Goal: Information Seeking & Learning: Learn about a topic

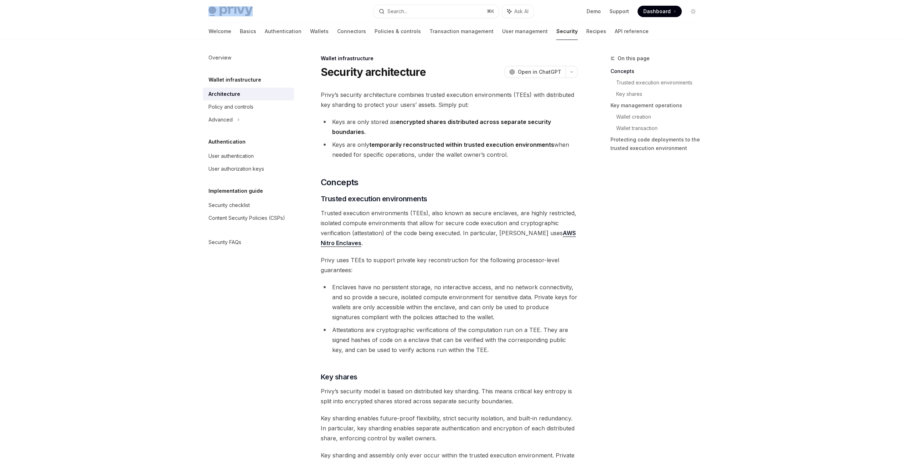
drag, startPoint x: 264, startPoint y: 12, endPoint x: 223, endPoint y: 12, distance: 41.0
click at [223, 12] on div "Privy Docs home page" at bounding box center [288, 11] width 160 height 10
click at [507, 233] on span "Trusted execution environments (TEEs), also known as secure enclaves, are highl…" at bounding box center [449, 228] width 257 height 40
copy span "Privy"
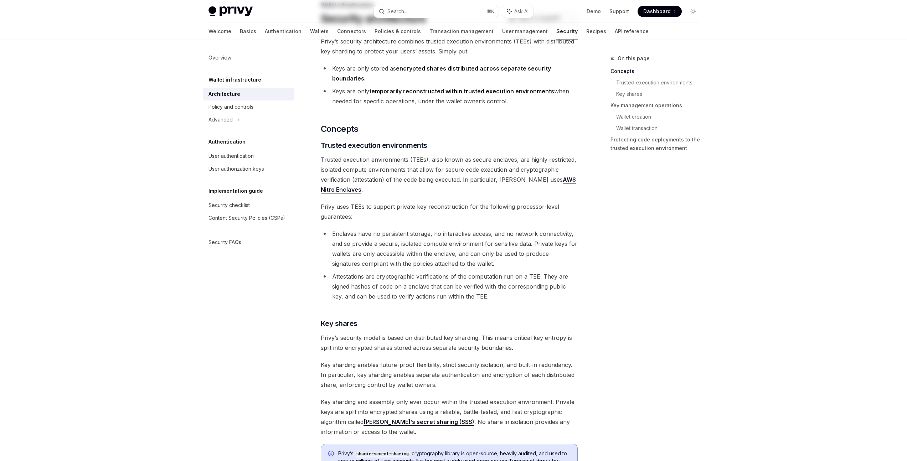
scroll to position [57, 0]
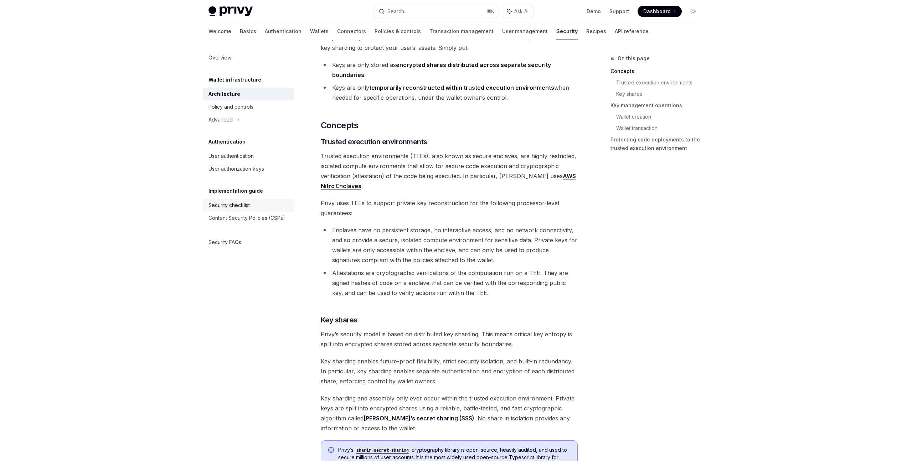
click at [235, 207] on div "Security checklist" at bounding box center [228, 205] width 41 height 9
type textarea "*"
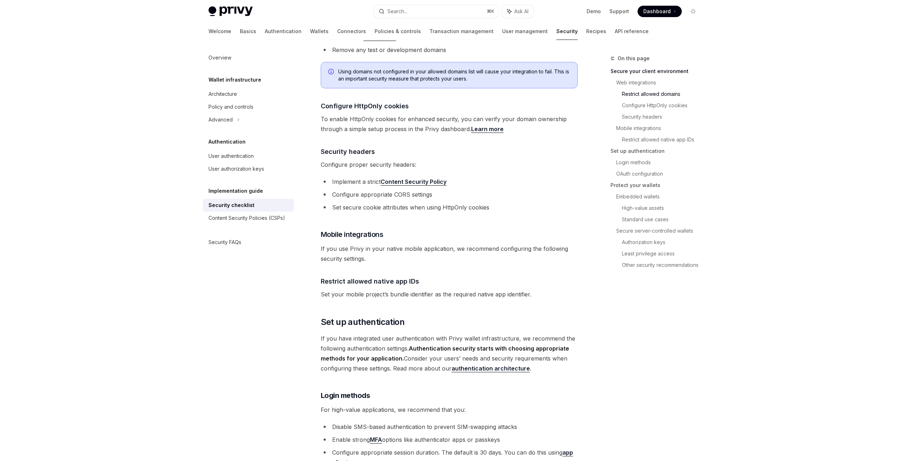
scroll to position [313, 0]
drag, startPoint x: 328, startPoint y: 152, endPoint x: 402, endPoint y: 156, distance: 73.8
click at [402, 159] on span "Configure proper security headers:" at bounding box center [449, 164] width 257 height 10
click at [341, 176] on li "Implement a strict Content Security Policy" at bounding box center [449, 181] width 257 height 10
drag, startPoint x: 341, startPoint y: 171, endPoint x: 369, endPoint y: 171, distance: 27.4
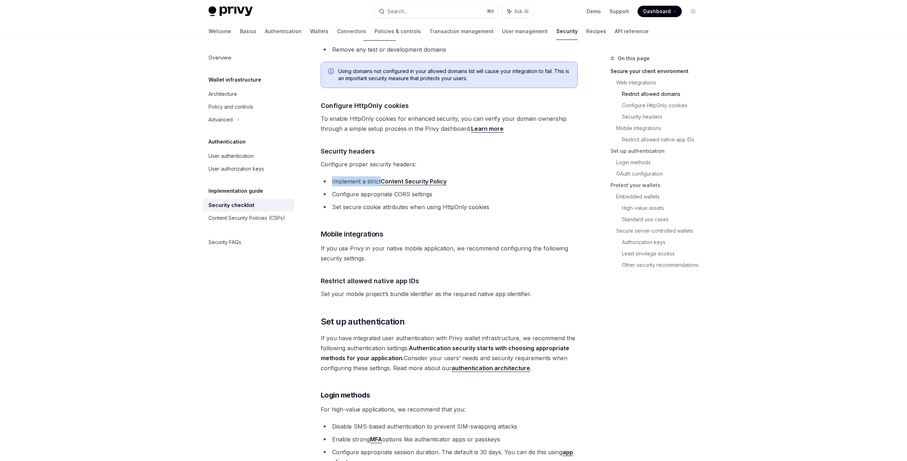
click at [369, 176] on li "Implement a strict Content Security Policy" at bounding box center [449, 181] width 257 height 10
click at [383, 189] on li "Configure appropriate CORS settings" at bounding box center [449, 194] width 257 height 10
click at [341, 189] on li "Configure appropriate CORS settings" at bounding box center [449, 194] width 257 height 10
drag, startPoint x: 341, startPoint y: 185, endPoint x: 419, endPoint y: 185, distance: 78.7
click at [419, 189] on li "Configure appropriate CORS settings" at bounding box center [449, 194] width 257 height 10
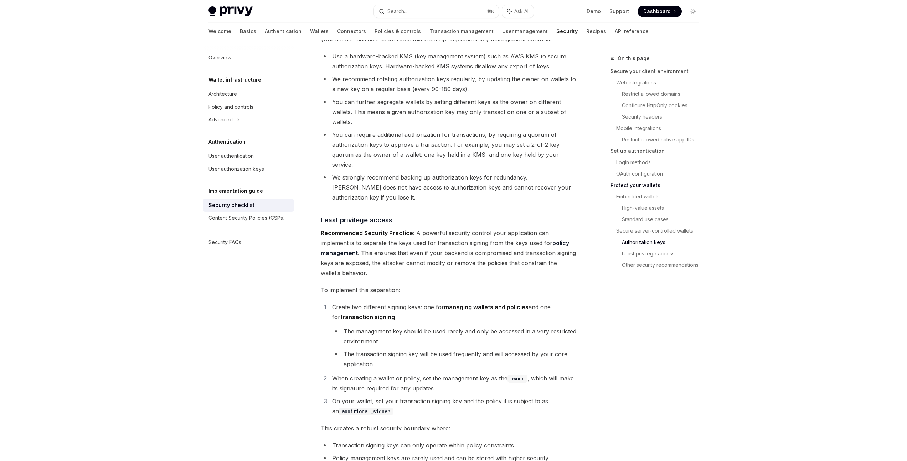
scroll to position [1212, 0]
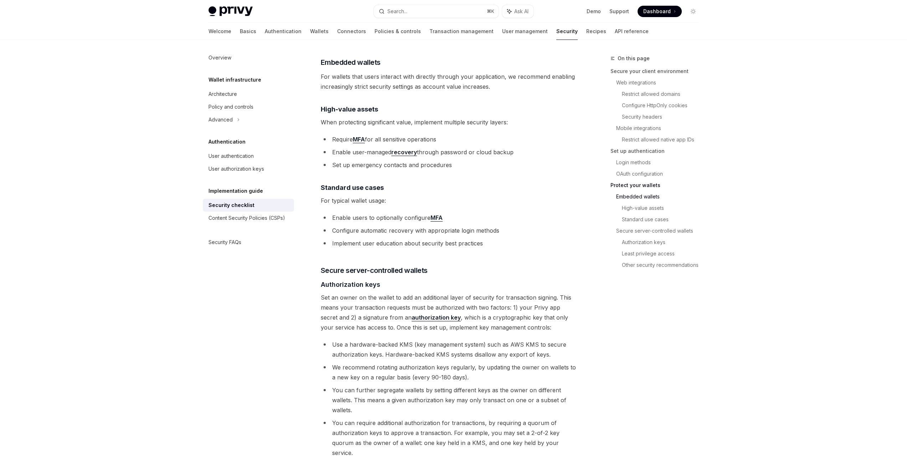
scroll to position [931, 0]
